Goal: Information Seeking & Learning: Learn about a topic

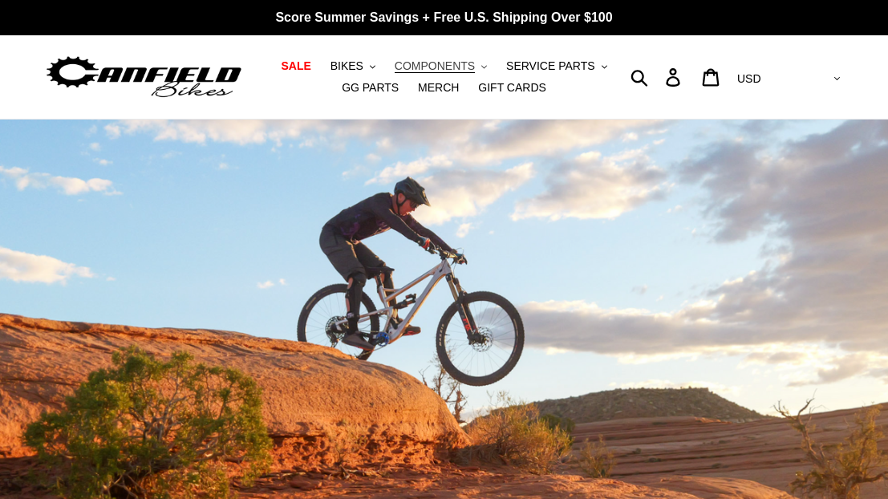
click at [434, 67] on span "COMPONENTS" at bounding box center [435, 66] width 80 height 14
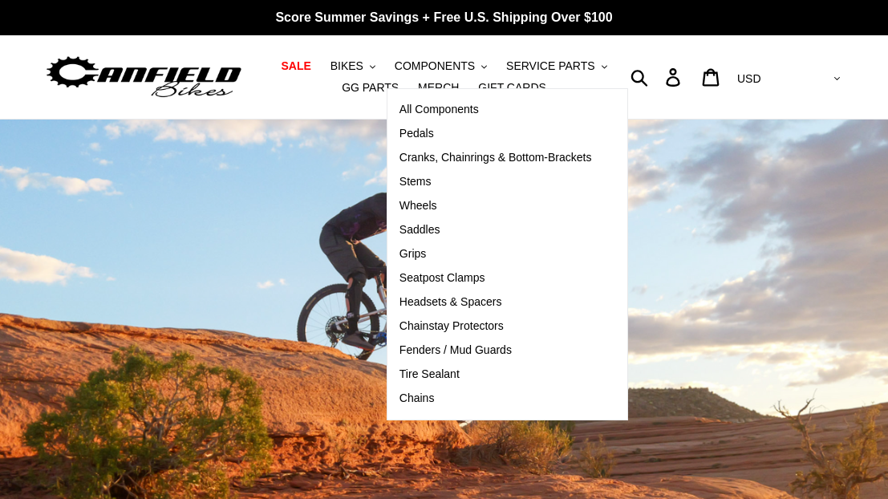
click at [596, 87] on ul "SALE BIKES .cls-1{fill:#231f20} SHOP ALL BIKES SHOP DEMO BIKES - On SALE Now! J…" at bounding box center [444, 76] width 400 height 43
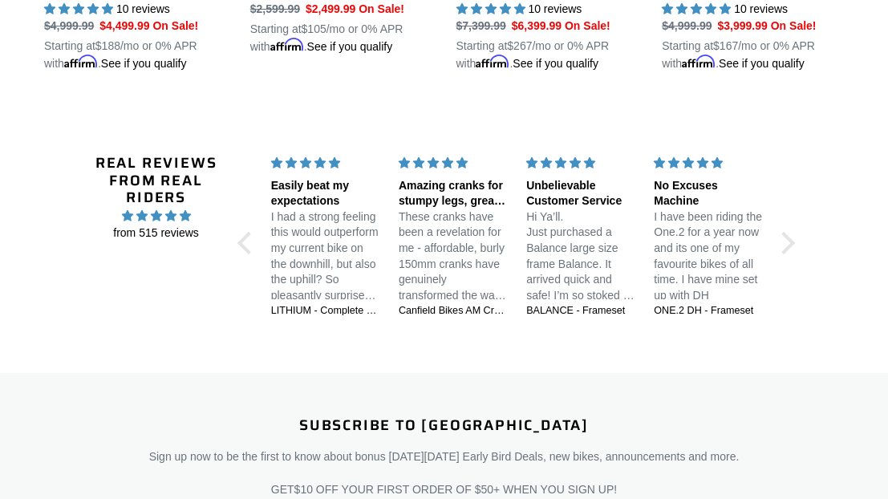
scroll to position [3072, 0]
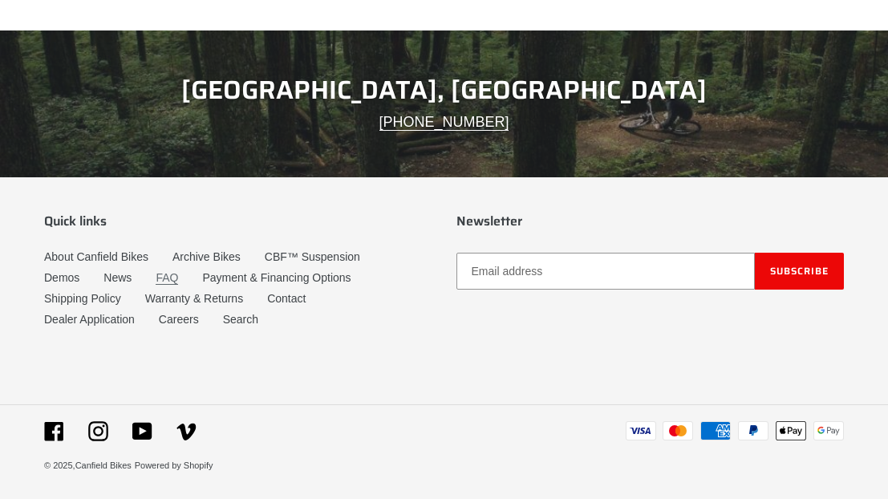
click at [156, 277] on link "FAQ" at bounding box center [167, 278] width 22 height 14
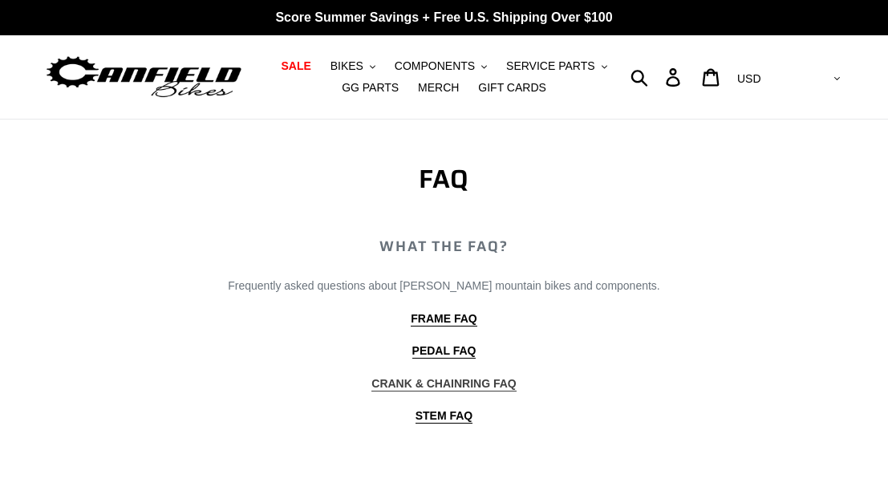
click at [504, 387] on b "CRANK & CHAINRING FAQ" at bounding box center [443, 383] width 144 height 13
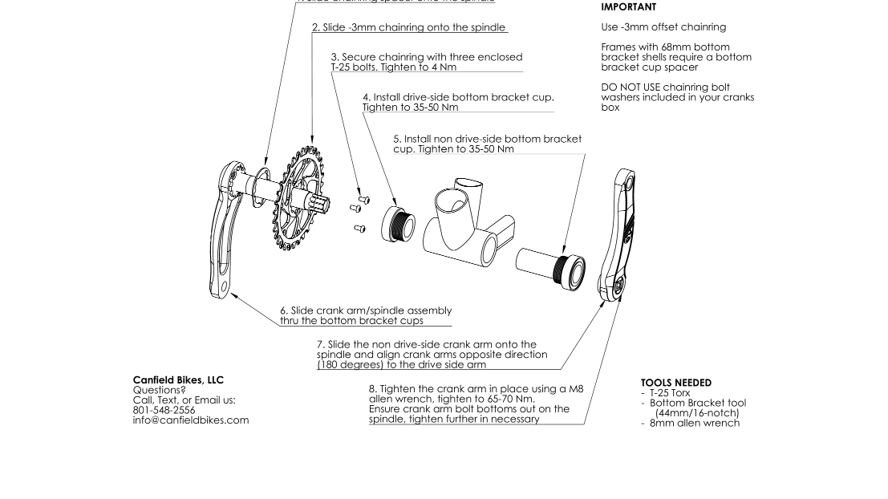
scroll to position [4411, 0]
